Goal: Information Seeking & Learning: Find specific fact

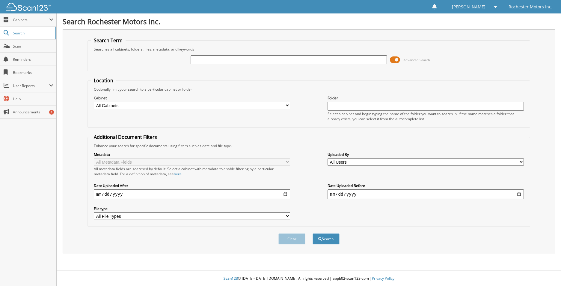
click at [217, 59] on input "text" at bounding box center [289, 59] width 196 height 9
type input "30817"
click at [313, 234] on button "Search" at bounding box center [326, 239] width 27 height 11
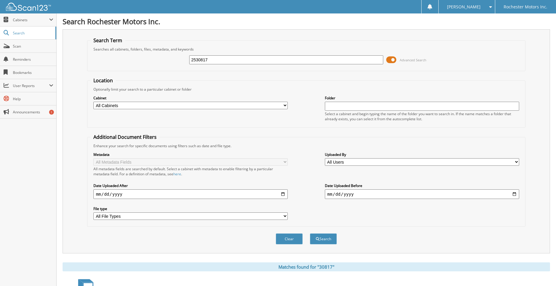
type input "2530817"
click at [310, 234] on button "Search" at bounding box center [323, 239] width 27 height 11
click at [285, 104] on select "All Cabinets PARTS RENTAL AGREEMENTS SERVICE RO Needs Filing" at bounding box center [190, 105] width 194 height 7
select select "41011"
click at [93, 102] on select "All Cabinets PARTS RENTAL AGREEMENTS SERVICE RO Needs Filing" at bounding box center [190, 105] width 194 height 7
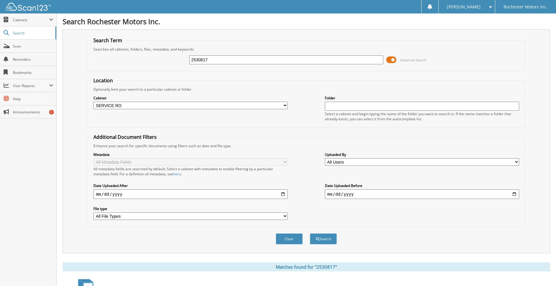
click at [93, 102] on select "All Cabinets PARTS RENTAL AGREEMENTS SERVICE RO Needs Filing" at bounding box center [190, 105] width 194 height 7
click at [230, 91] on div "Optionally limit your search to a particular cabinet or folder" at bounding box center [306, 89] width 432 height 5
drag, startPoint x: 216, startPoint y: 60, endPoint x: 216, endPoint y: 63, distance: 3.0
click at [216, 61] on input "2530817" at bounding box center [286, 59] width 194 height 9
click at [310, 234] on button "Search" at bounding box center [323, 239] width 27 height 11
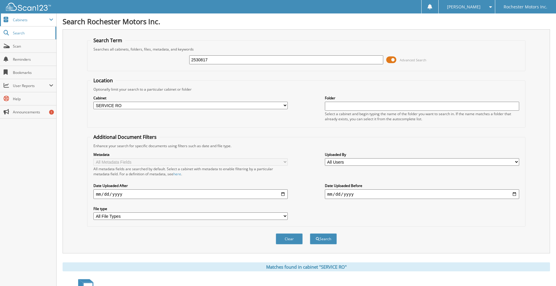
click at [49, 19] on span at bounding box center [51, 19] width 4 height 5
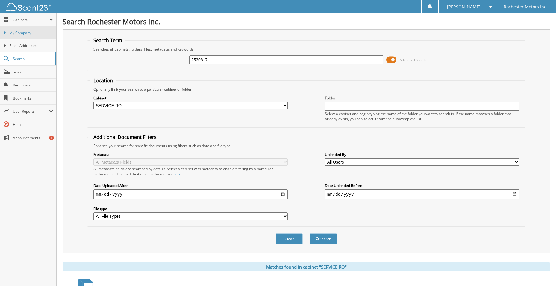
click at [29, 34] on span "My Company" at bounding box center [31, 32] width 44 height 5
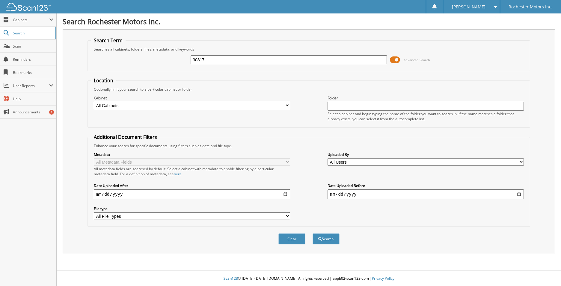
type input "30817"
click at [313, 234] on button "Search" at bounding box center [326, 239] width 27 height 11
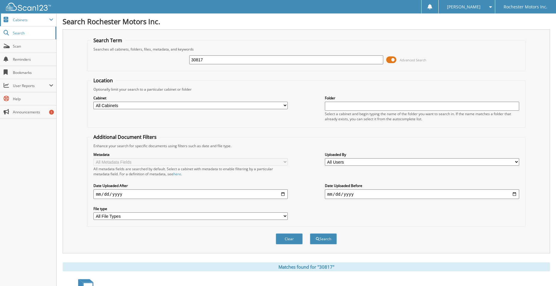
click at [52, 18] on span at bounding box center [51, 19] width 4 height 5
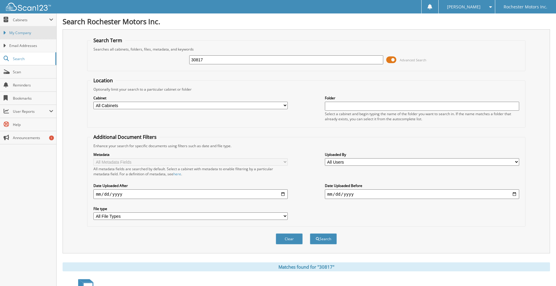
click at [31, 30] on link "My Company" at bounding box center [28, 32] width 56 height 13
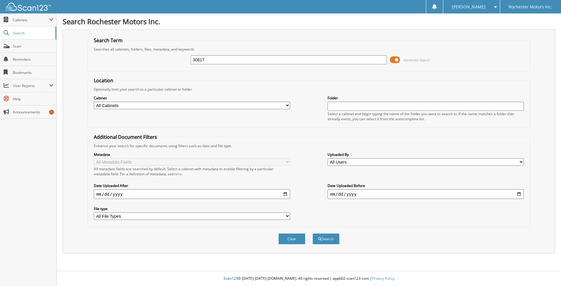
type input "30817"
click at [313, 234] on button "Search" at bounding box center [326, 239] width 27 height 11
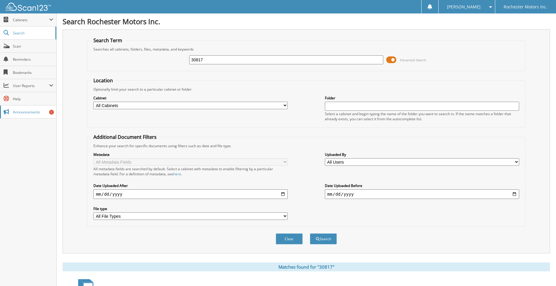
click at [42, 112] on span "Announcements" at bounding box center [33, 112] width 40 height 5
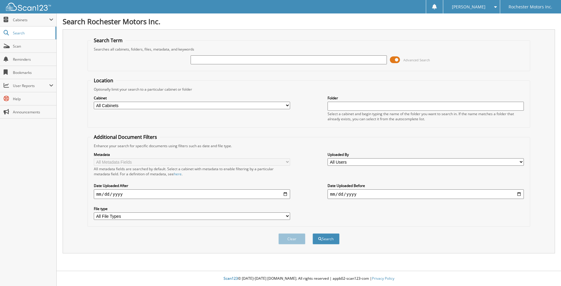
click at [360, 163] on select "All Users Alexis Walther ANGEL RIVERA Art Bedard Benjamin Rennie Brian Schoech …" at bounding box center [425, 162] width 196 height 7
select select "59727"
click at [327, 159] on select "All Users Alexis Walther ANGEL RIVERA Art Bedard Benjamin Rennie Brian Schoech …" at bounding box center [425, 162] width 196 height 7
click at [130, 217] on select "All File Types PDF" at bounding box center [192, 216] width 196 height 7
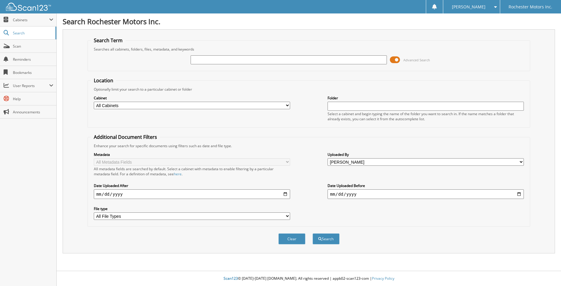
drag, startPoint x: 295, startPoint y: 238, endPoint x: 248, endPoint y: 253, distance: 48.9
click at [248, 253] on div "Search Term Searches all cabinets, folders, files, metadata, and keywords Advan…" at bounding box center [309, 141] width 492 height 224
click at [324, 238] on button "Search" at bounding box center [326, 239] width 27 height 11
click at [212, 59] on input "text" at bounding box center [289, 59] width 196 height 9
type input "2530817"
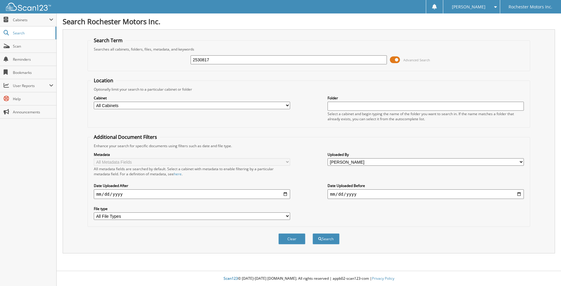
click at [313, 234] on button "Search" at bounding box center [326, 239] width 27 height 11
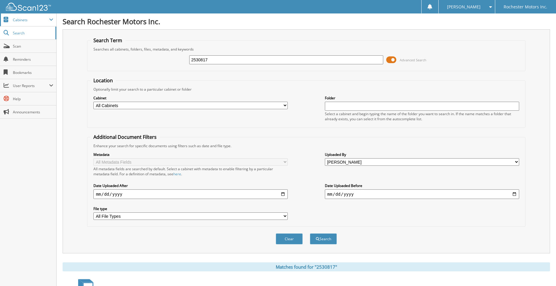
click at [19, 18] on span "Cabinets" at bounding box center [31, 19] width 36 height 5
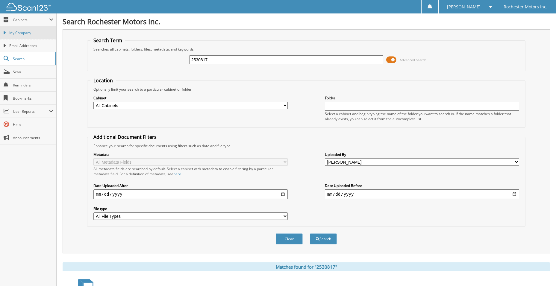
click at [22, 37] on link "My Company" at bounding box center [28, 32] width 56 height 13
